Goal: Task Accomplishment & Management: Complete application form

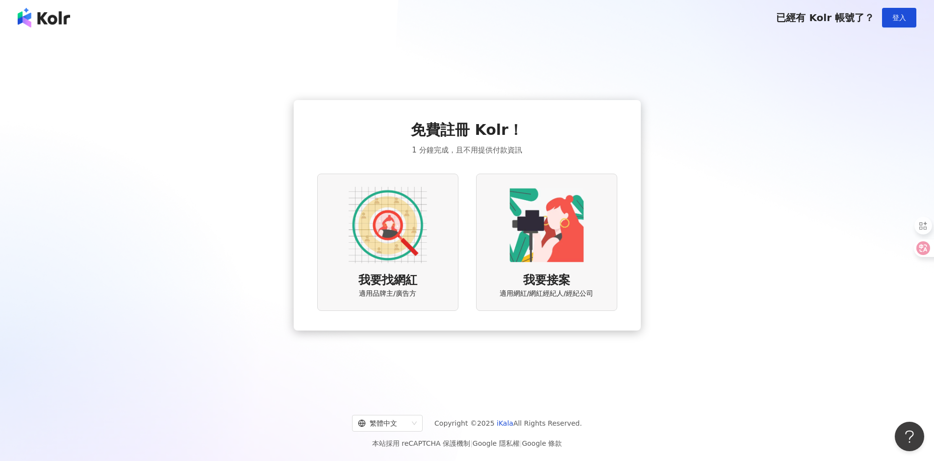
click at [404, 249] on img at bounding box center [388, 225] width 78 height 78
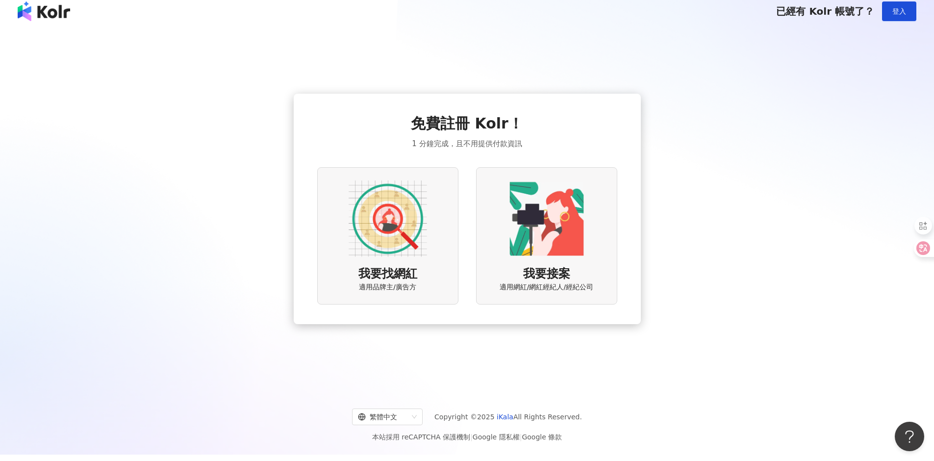
scroll to position [7, 0]
click at [906, 10] on button "登入" at bounding box center [899, 11] width 34 height 20
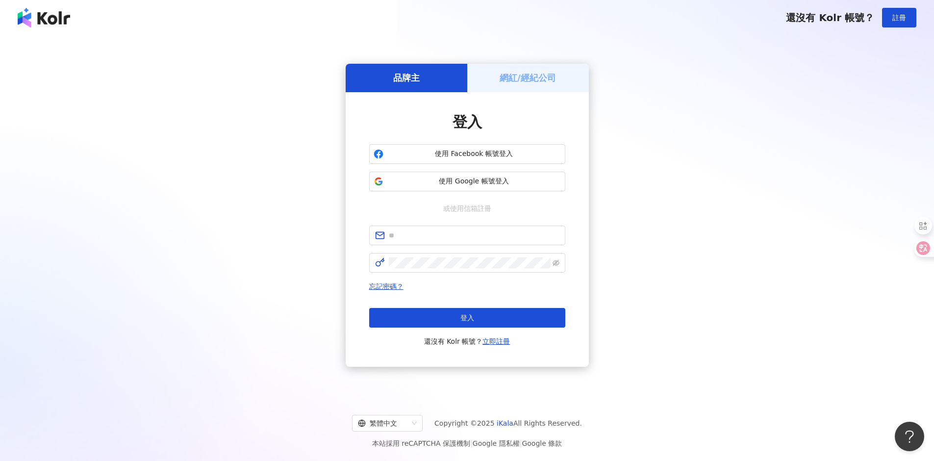
click at [533, 81] on h5 "網紅/經紀公司" at bounding box center [528, 78] width 56 height 12
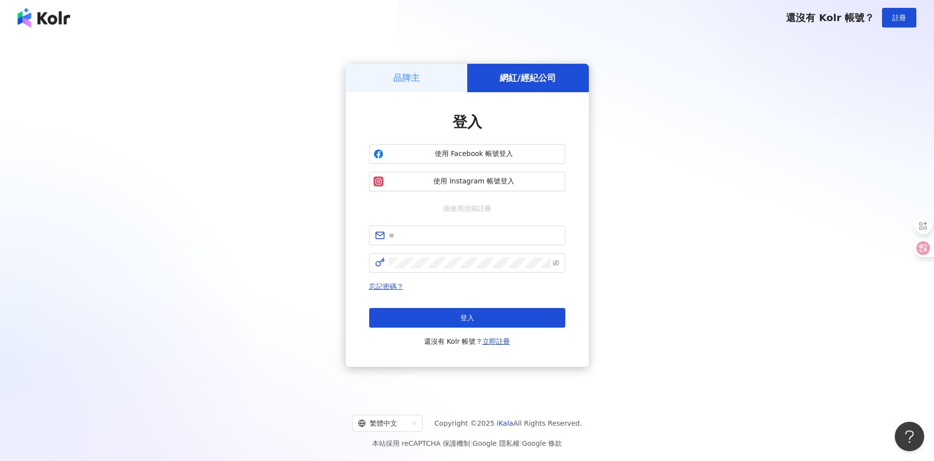
click at [435, 78] on div "品牌主" at bounding box center [407, 78] width 122 height 28
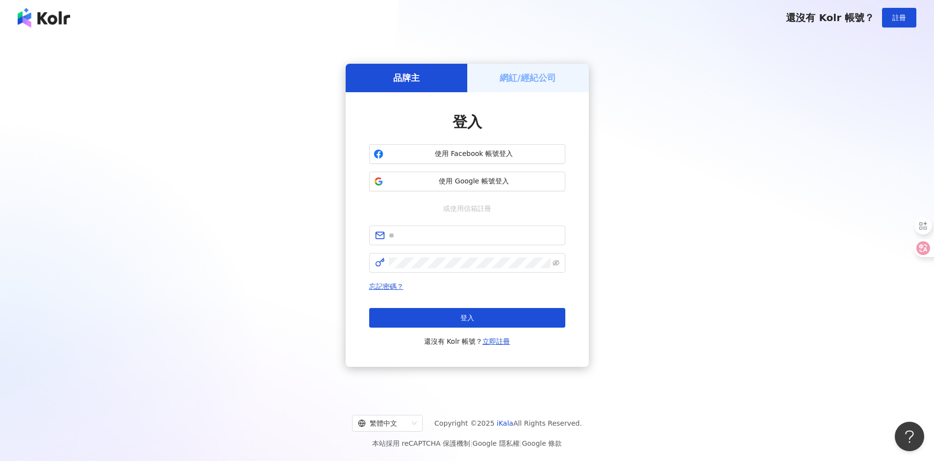
click at [514, 77] on h5 "網紅/經紀公司" at bounding box center [528, 78] width 56 height 12
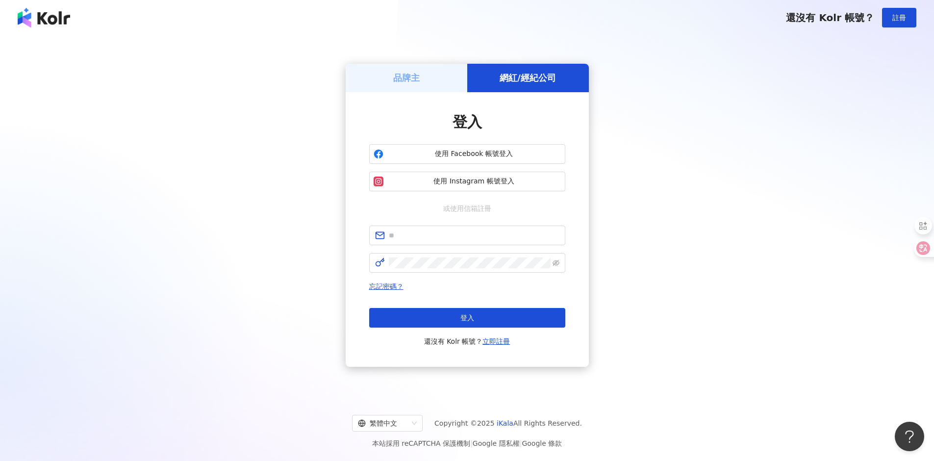
click at [442, 77] on div "品牌主" at bounding box center [407, 78] width 122 height 28
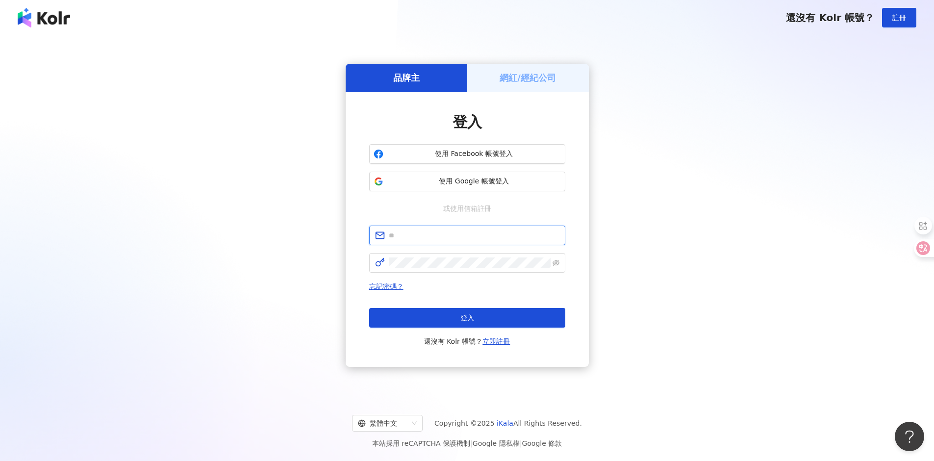
click at [401, 232] on input "text" at bounding box center [474, 235] width 171 height 11
click at [306, 267] on div "品牌主 網紅/經紀公司 登入 使用 Facebook 帳號登入 使用 Google 帳號登入 或使用信箱註冊 忘記密碼？ 登入 還沒有 Kolr 帳號？ 立即…" at bounding box center [467, 215] width 911 height 344
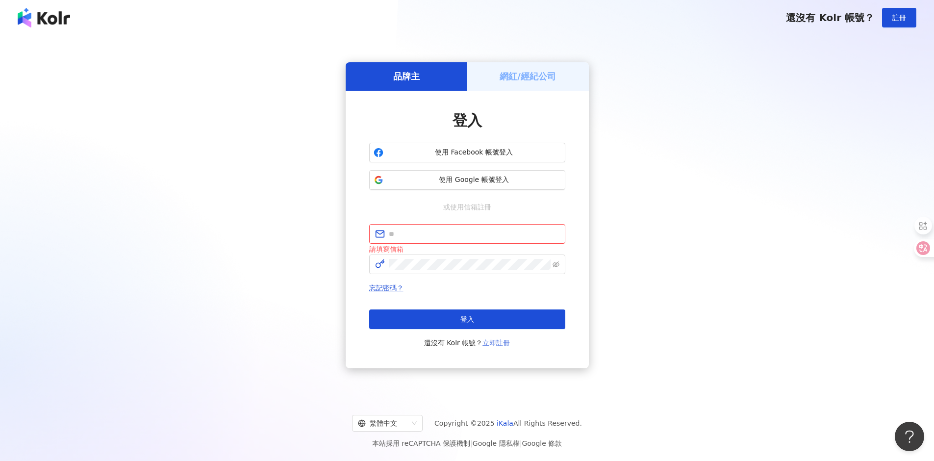
click at [495, 344] on link "立即註冊" at bounding box center [496, 343] width 27 height 8
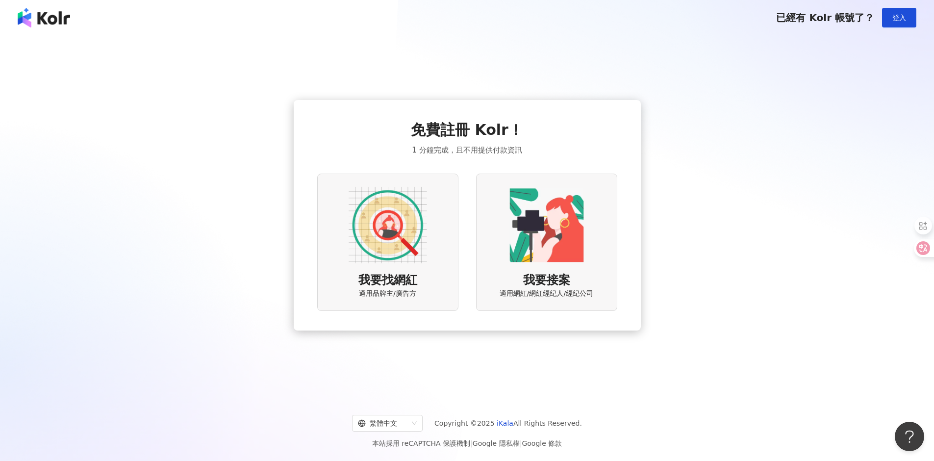
click at [373, 243] on img at bounding box center [388, 225] width 78 height 78
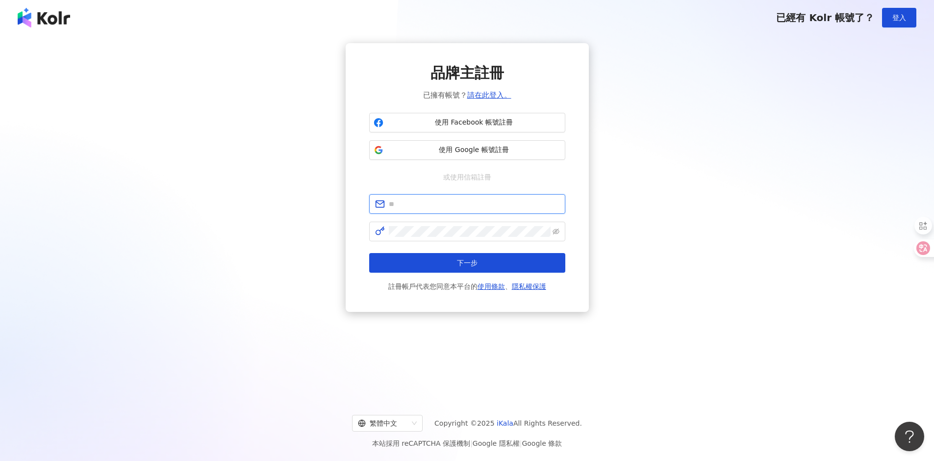
click at [420, 206] on input "text" at bounding box center [474, 204] width 171 height 11
type input "**********"
